Goal: Find specific page/section: Find specific page/section

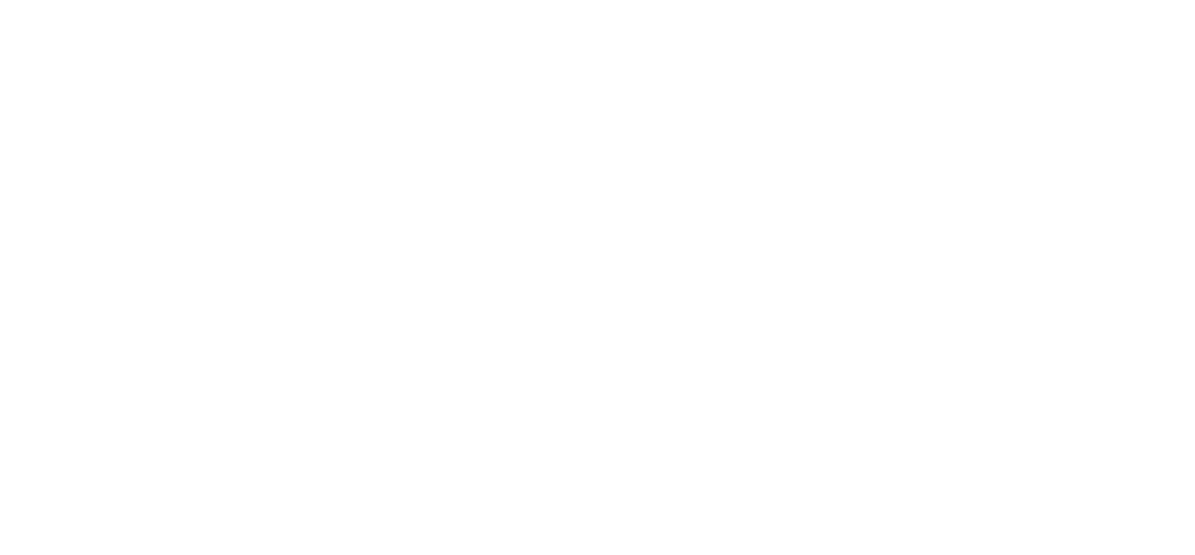
click at [768, 0] on html at bounding box center [597, 0] width 1195 height 0
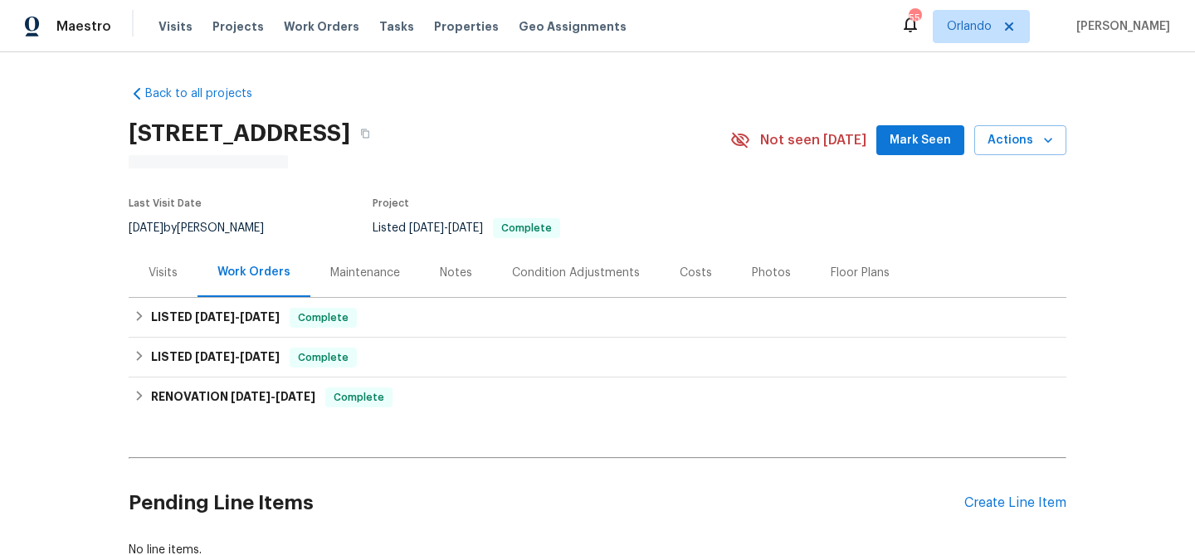
scroll to position [20, 0]
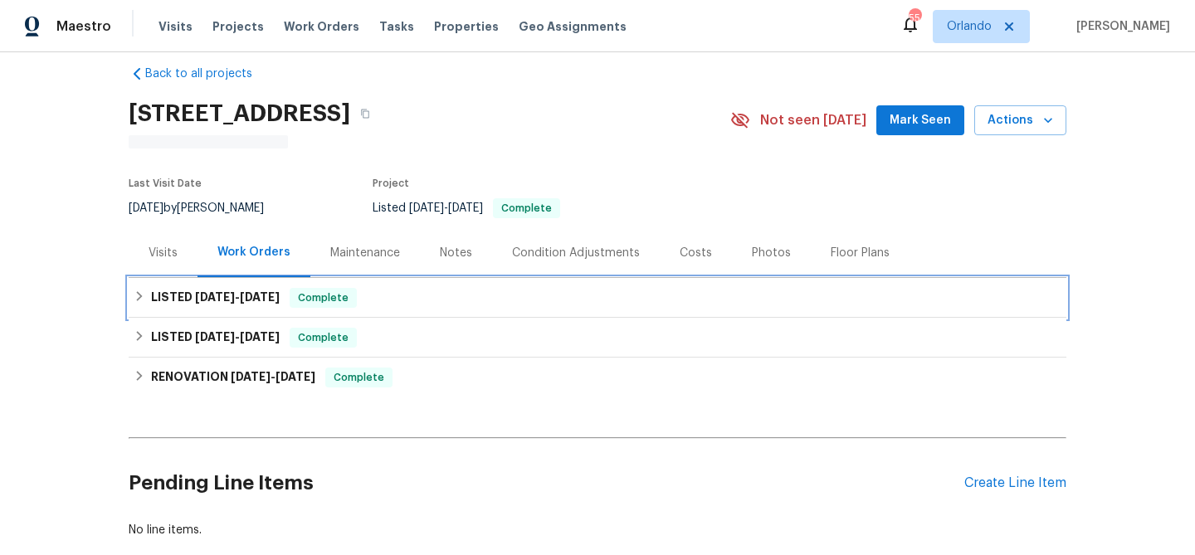
click at [392, 290] on div "LISTED 7/25/25 - 7/28/25 Complete" at bounding box center [598, 298] width 928 height 20
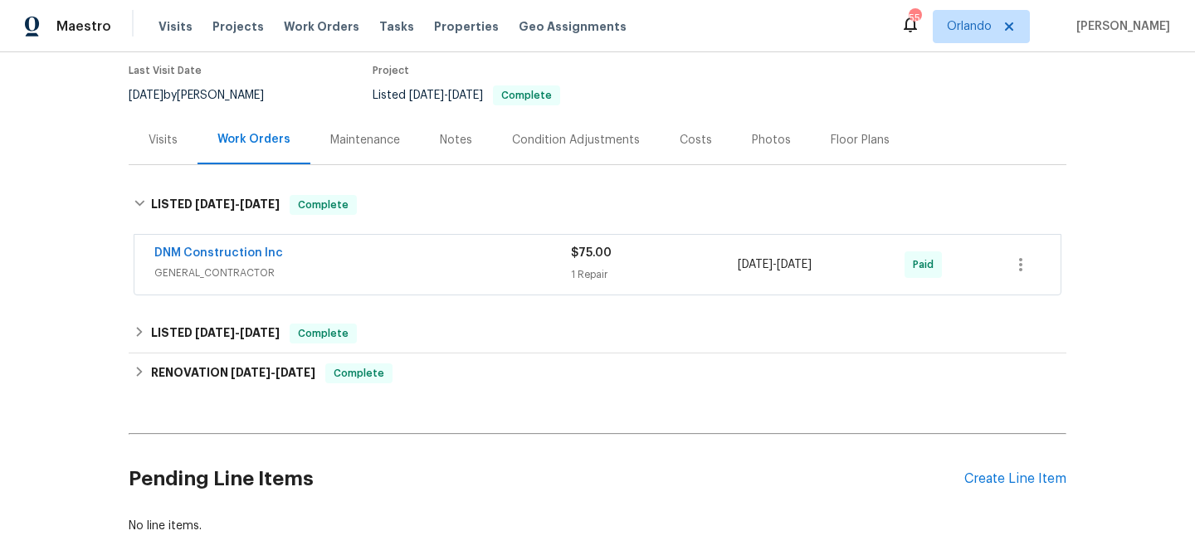
scroll to position [136, 0]
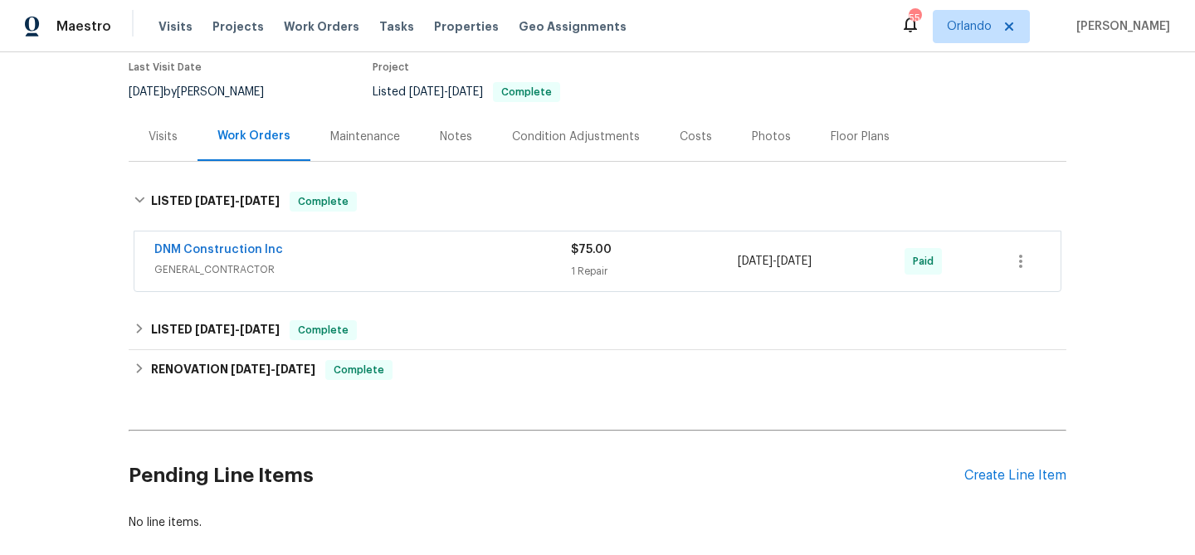
click at [392, 290] on div "DNM Construction Inc GENERAL_CONTRACTOR $75.00 1 Repair 7/25/2025 - 7/28/2025 P…" at bounding box center [597, 261] width 926 height 60
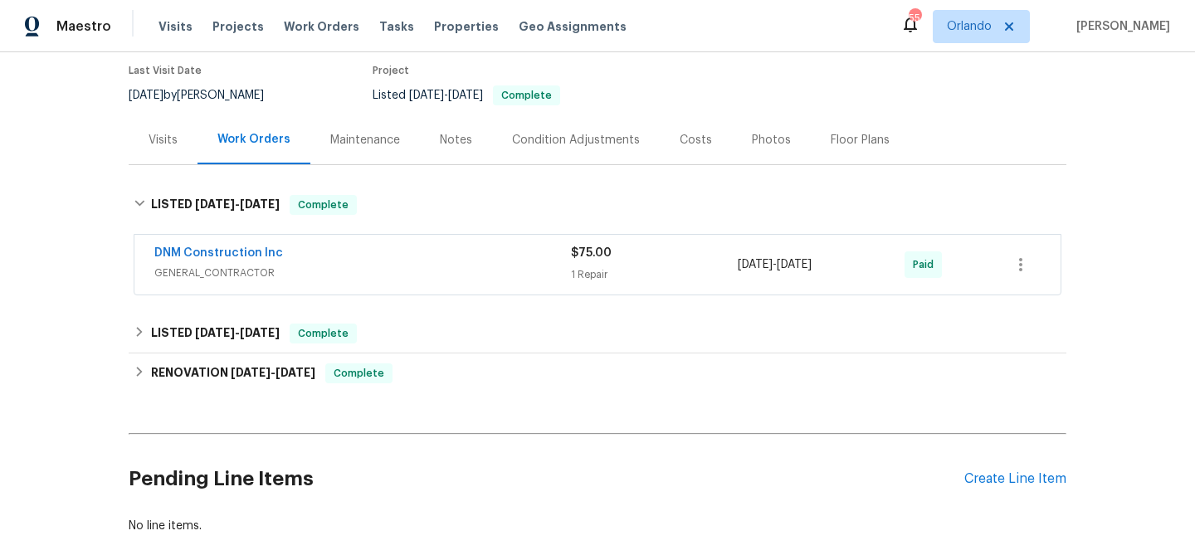
click at [426, 277] on span "GENERAL_CONTRACTOR" at bounding box center [362, 273] width 416 height 17
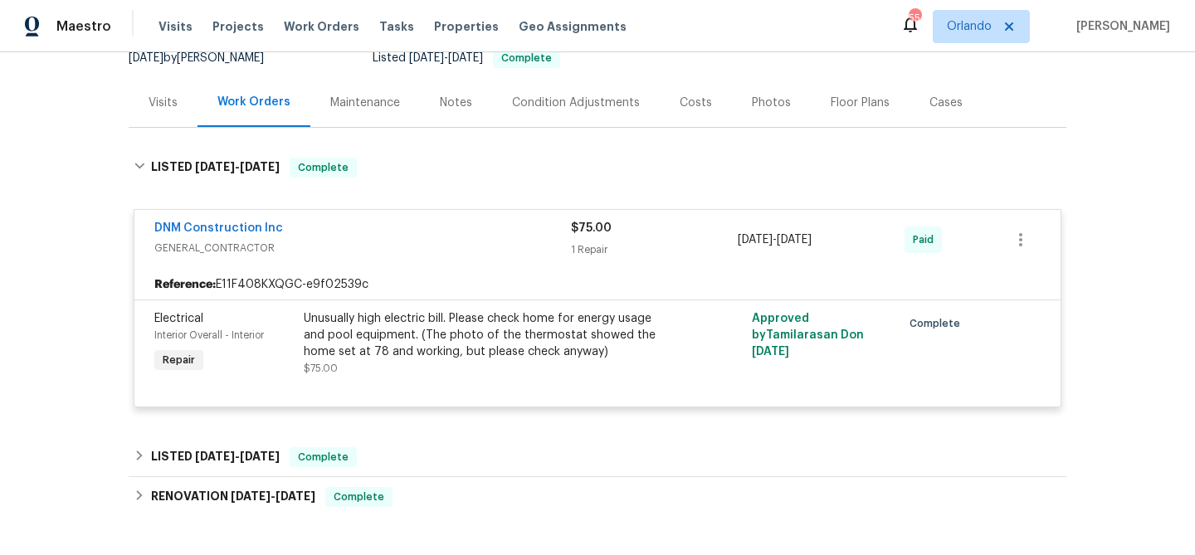
scroll to position [216, 0]
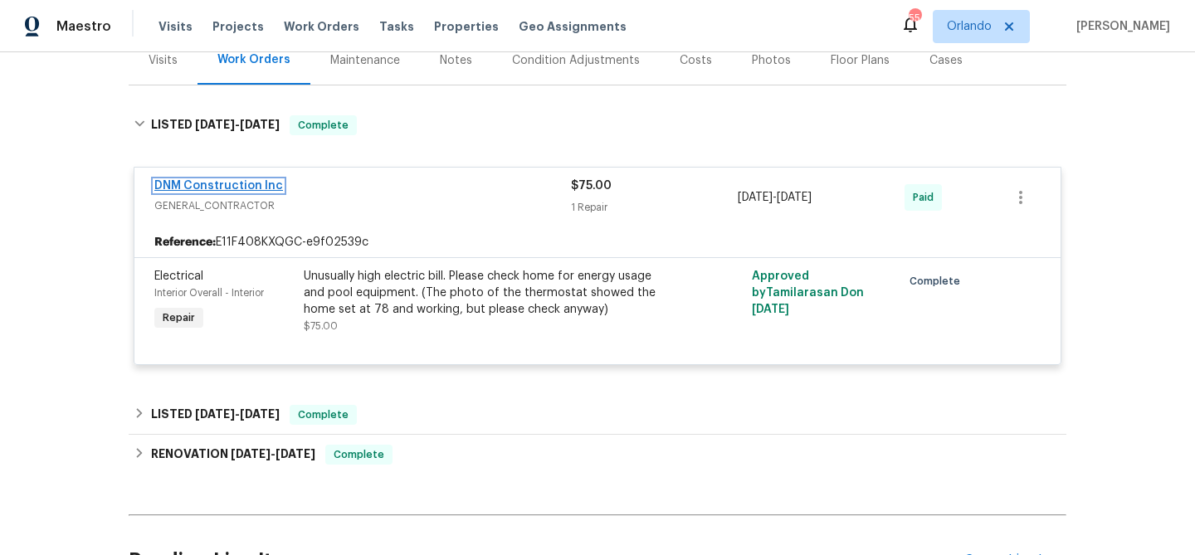
click at [249, 187] on link "DNM Construction Inc" at bounding box center [218, 186] width 129 height 12
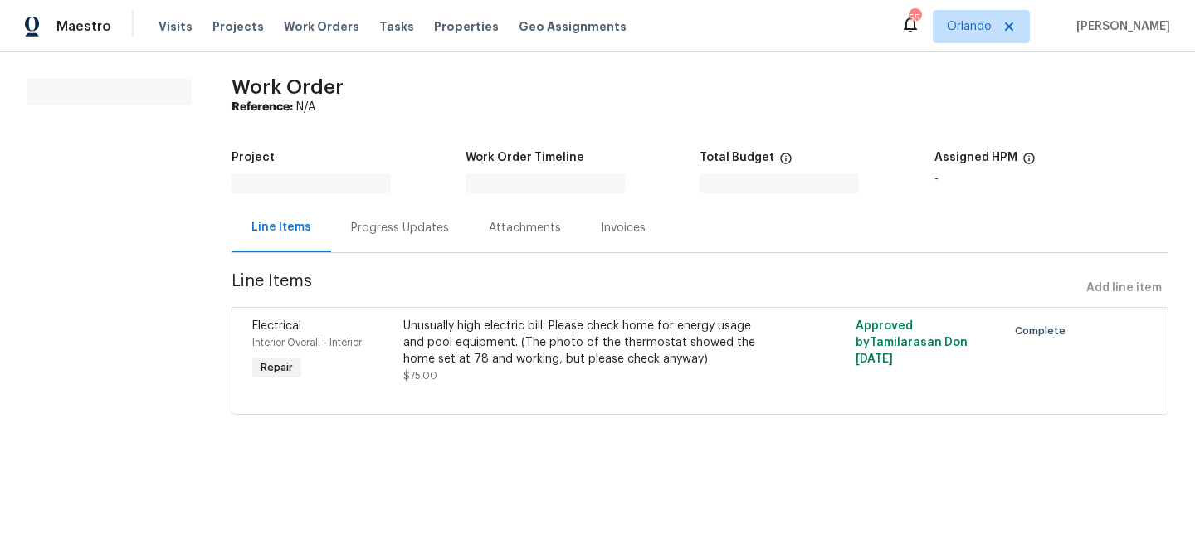
click at [411, 217] on div "Progress Updates" at bounding box center [400, 227] width 138 height 49
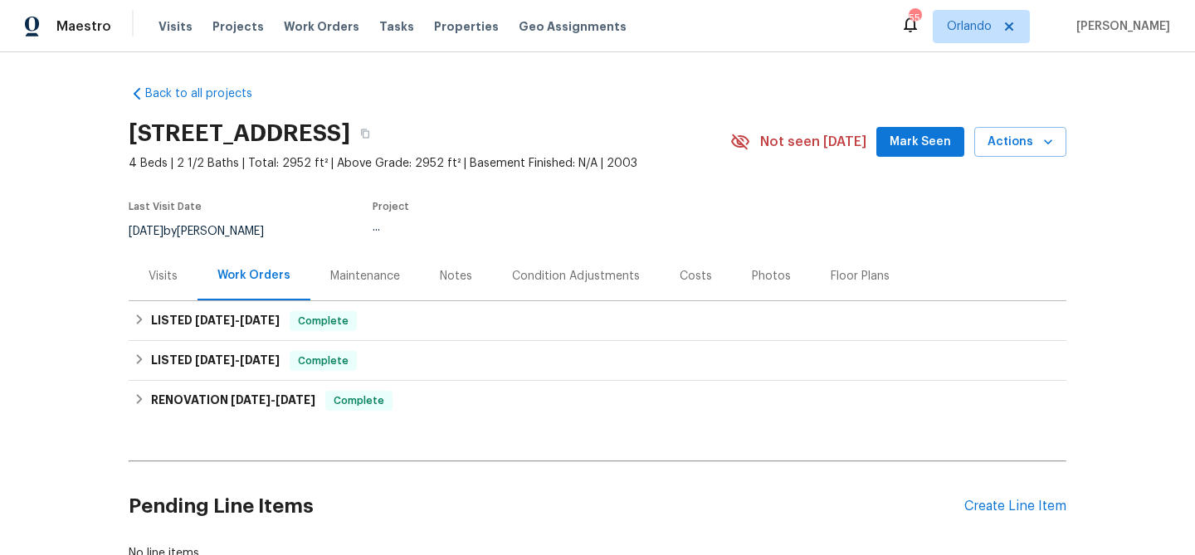
click at [183, 280] on div "Visits" at bounding box center [163, 275] width 69 height 49
click at [155, 268] on div "Visits" at bounding box center [163, 276] width 29 height 17
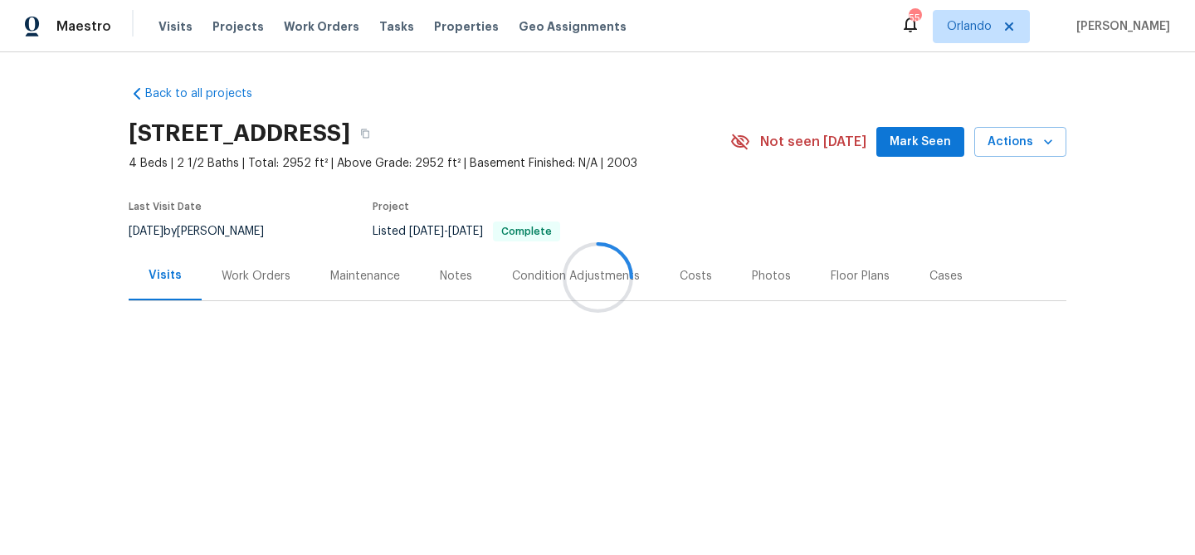
click at [755, 280] on div at bounding box center [597, 277] width 1195 height 555
click at [755, 278] on div at bounding box center [597, 277] width 1195 height 555
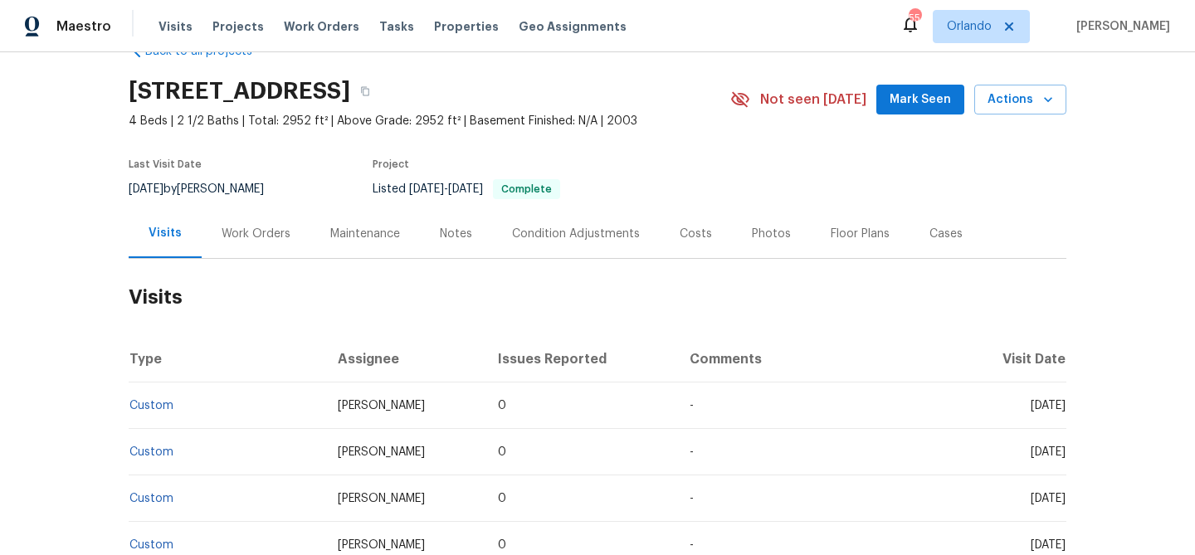
scroll to position [45, 0]
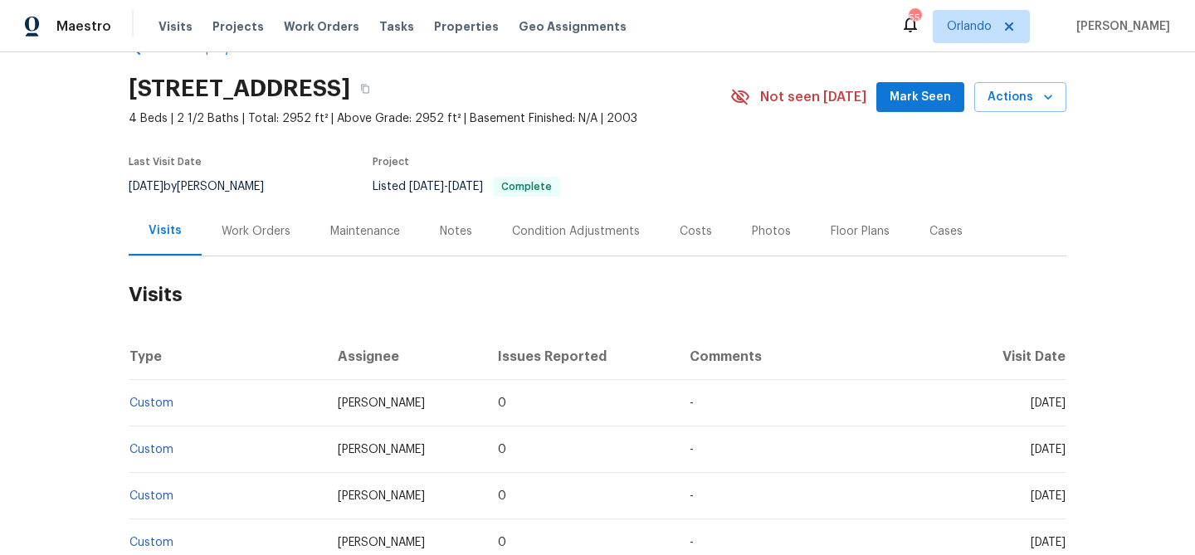
click at [754, 225] on div "Photos" at bounding box center [771, 231] width 39 height 17
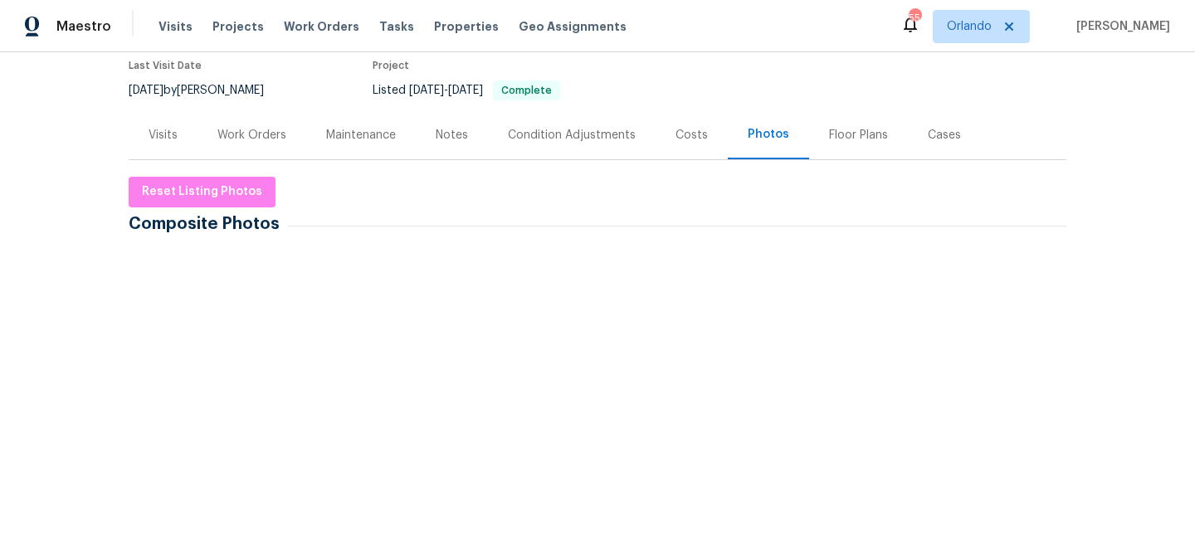
scroll to position [204, 0]
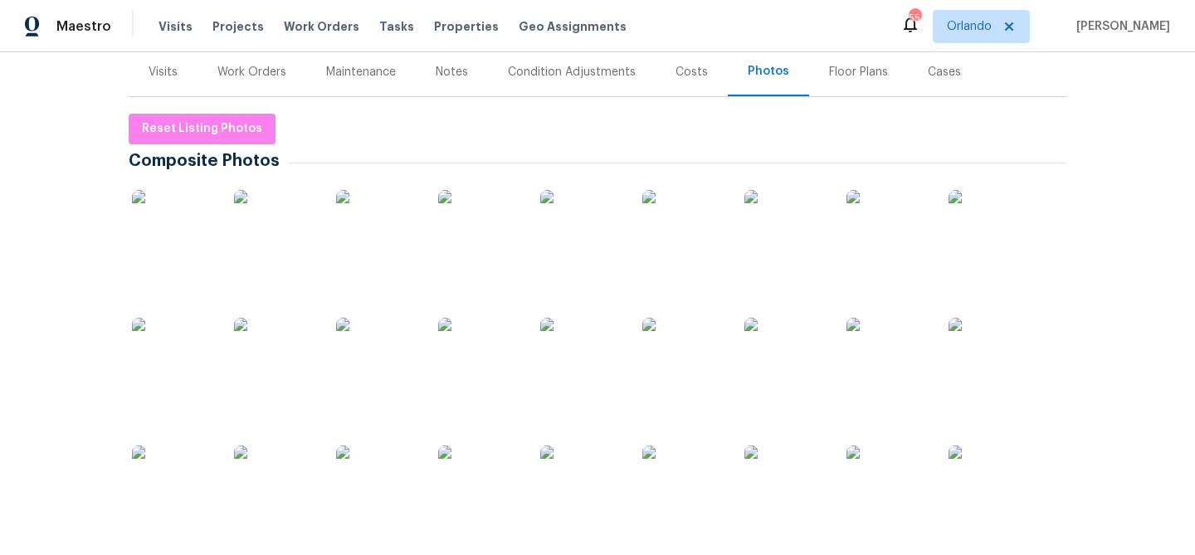
click at [485, 368] on img at bounding box center [479, 359] width 83 height 83
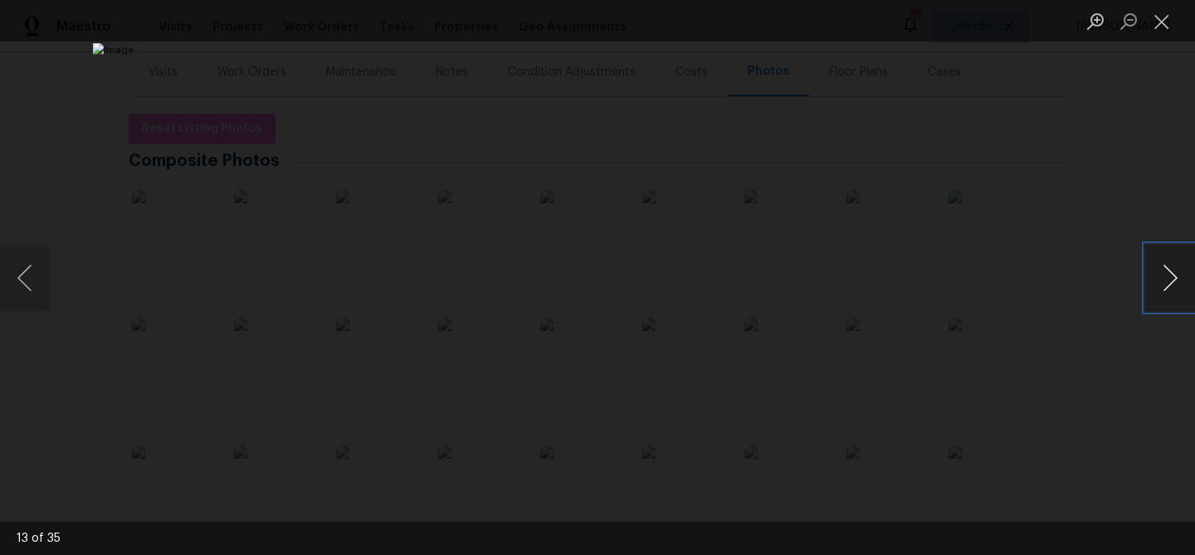
click at [1182, 274] on button "Next image" at bounding box center [1170, 278] width 50 height 66
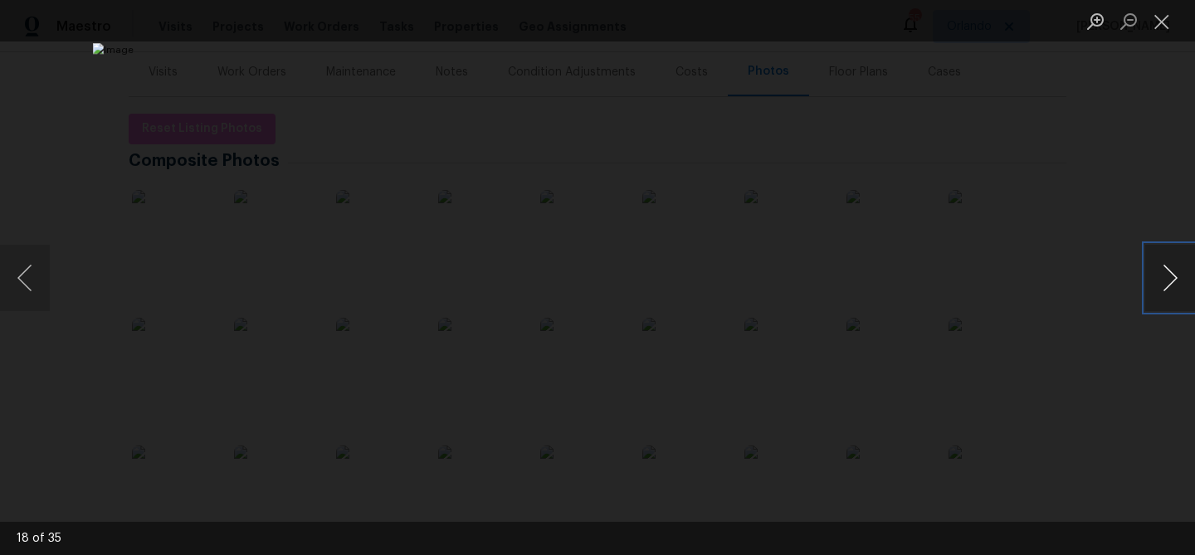
click at [1182, 274] on button "Next image" at bounding box center [1170, 278] width 50 height 66
click at [1163, 275] on button "Next image" at bounding box center [1170, 278] width 50 height 66
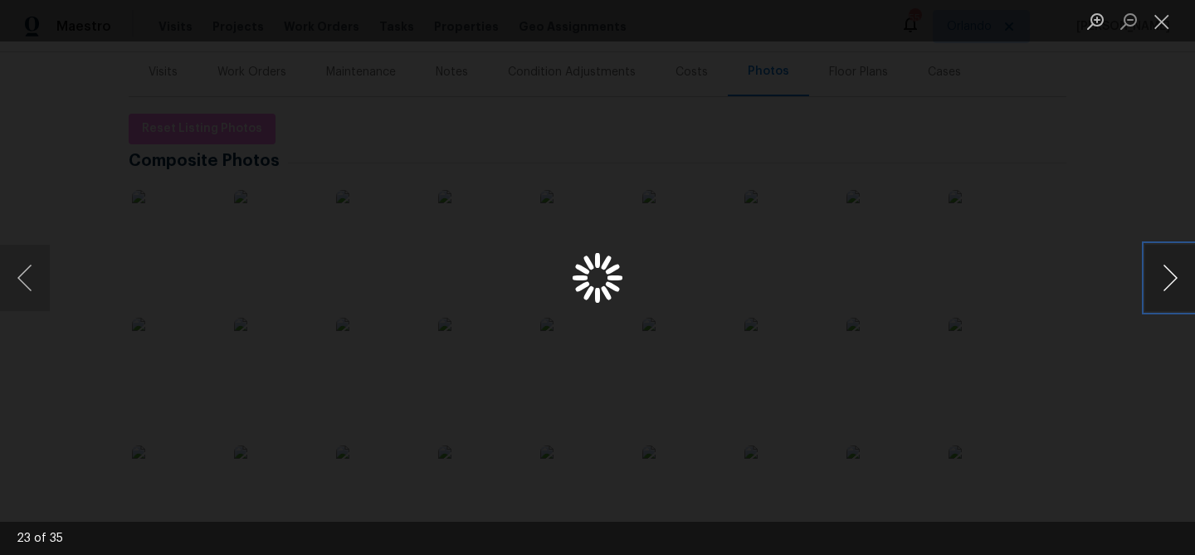
click at [1163, 275] on button "Next image" at bounding box center [1170, 278] width 50 height 66
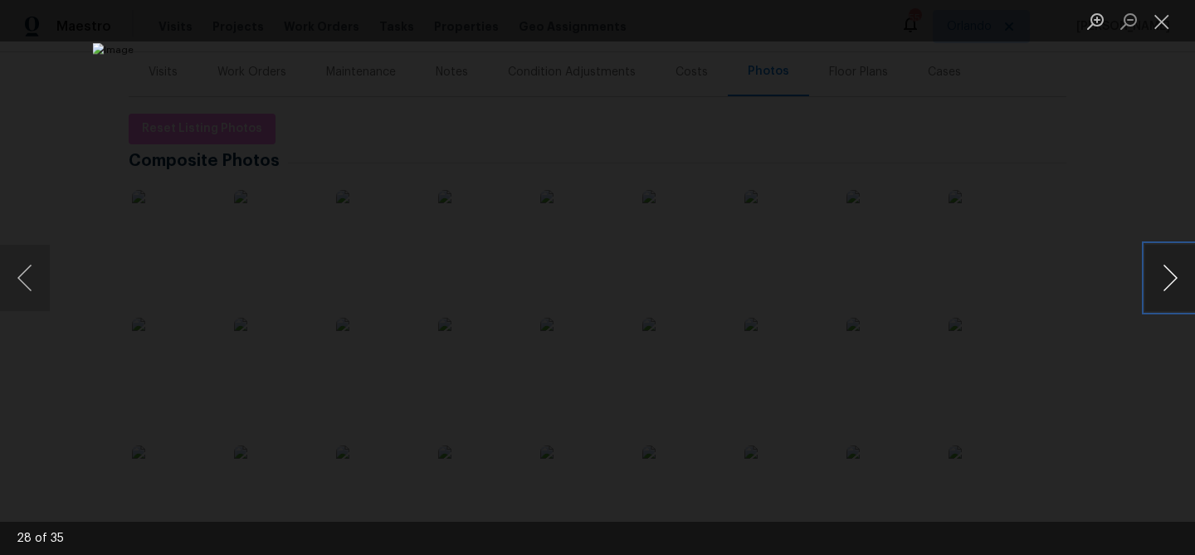
click at [1163, 275] on button "Next image" at bounding box center [1170, 278] width 50 height 66
click at [1162, 275] on button "Next image" at bounding box center [1170, 278] width 50 height 66
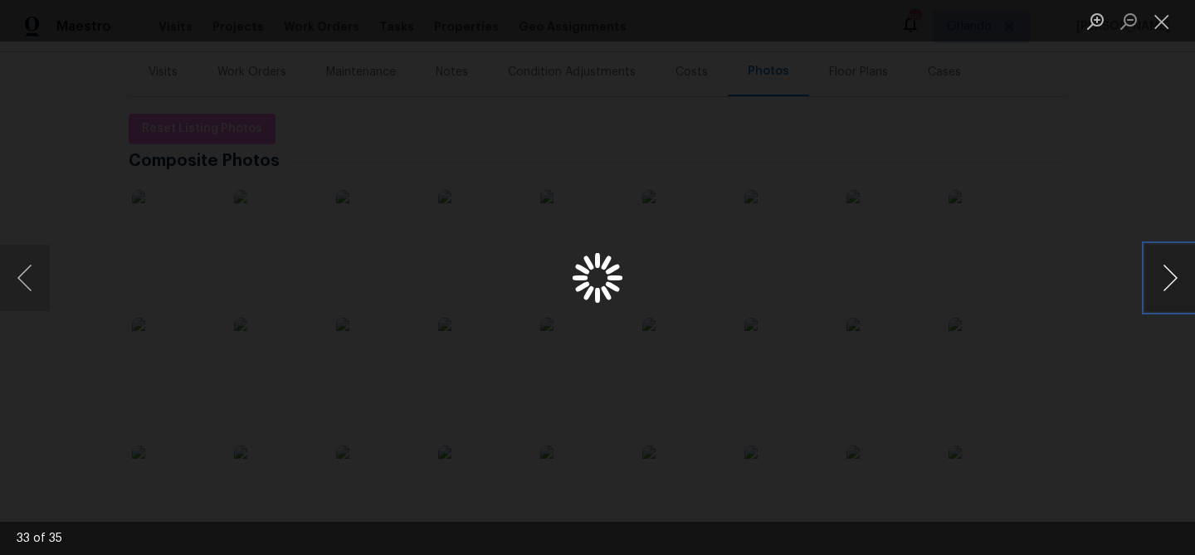
click at [1156, 288] on button "Next image" at bounding box center [1170, 278] width 50 height 66
click at [1156, 290] on button "Next image" at bounding box center [1170, 278] width 50 height 66
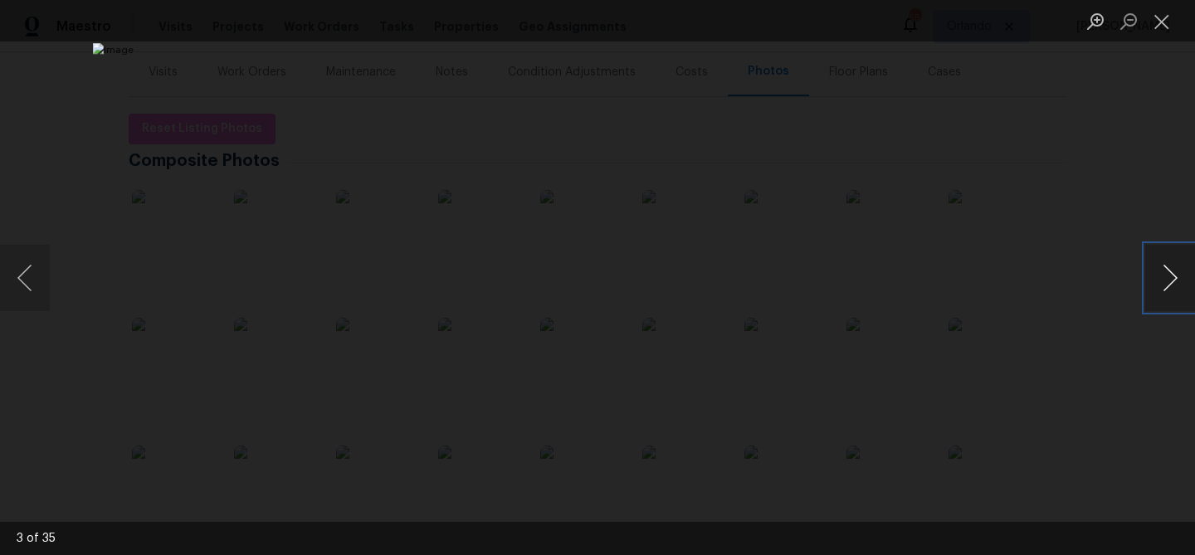
click at [1156, 290] on button "Next image" at bounding box center [1170, 278] width 50 height 66
click at [1160, 25] on button "Close lightbox" at bounding box center [1161, 21] width 33 height 29
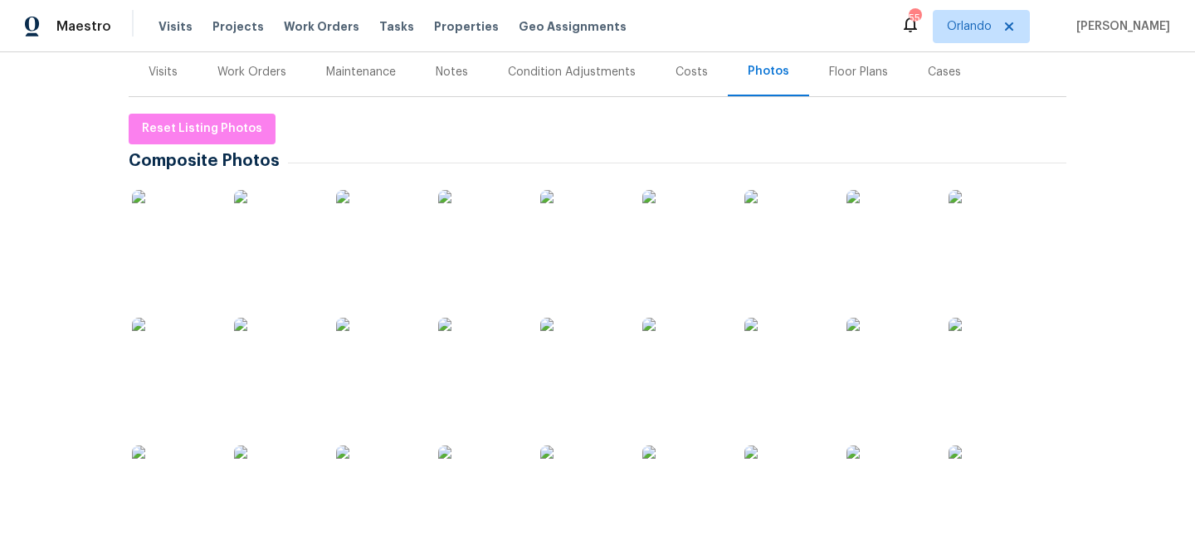
scroll to position [0, 0]
